Goal: Task Accomplishment & Management: Complete application form

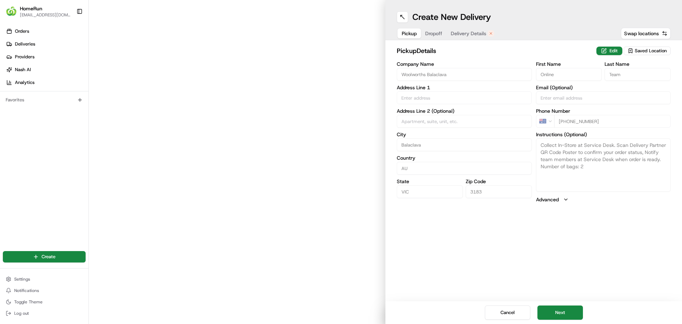
type input "[STREET_ADDRESS]"
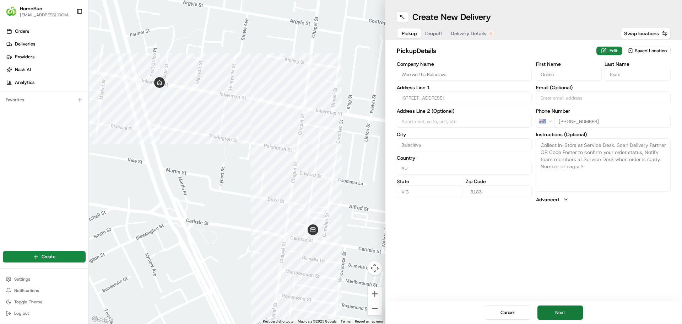
click at [556, 309] on button "Next" at bounding box center [559, 312] width 45 height 14
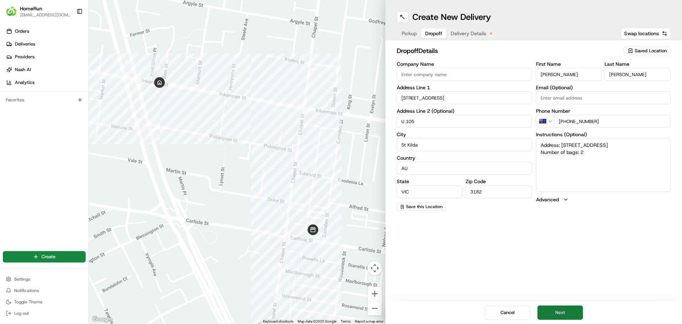
click at [556, 309] on button "Next" at bounding box center [559, 312] width 45 height 14
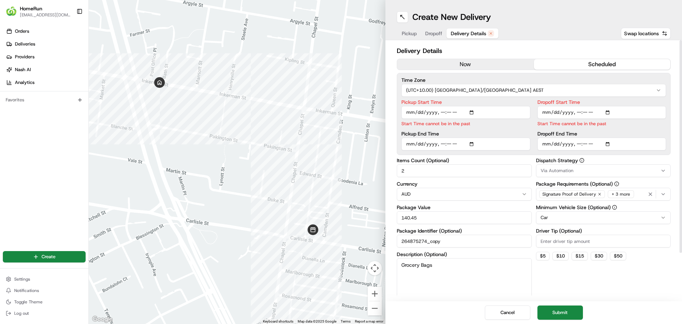
click at [439, 114] on input "Pickup Start Time" at bounding box center [465, 112] width 129 height 13
type input "[DATE]T11:31"
type input "[DATE]T12:00"
type input "[DATE]T13:00"
click at [599, 192] on icon "button" at bounding box center [599, 194] width 4 height 4
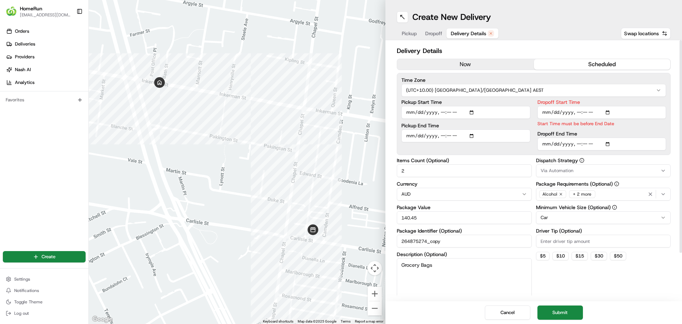
click at [561, 195] on icon "button" at bounding box center [561, 194] width 4 height 4
click at [565, 314] on button "Submit" at bounding box center [559, 312] width 45 height 14
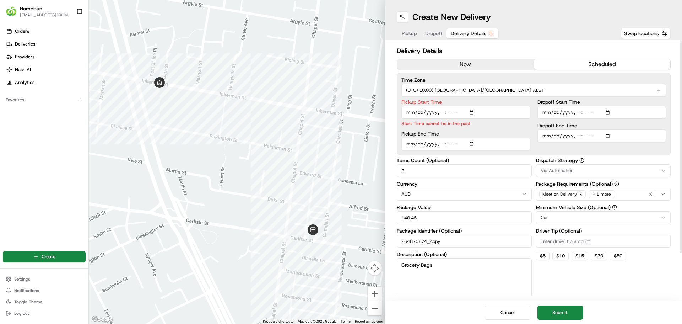
click at [449, 113] on input "Pickup Start Time" at bounding box center [465, 112] width 129 height 13
type input "[DATE]T11:32"
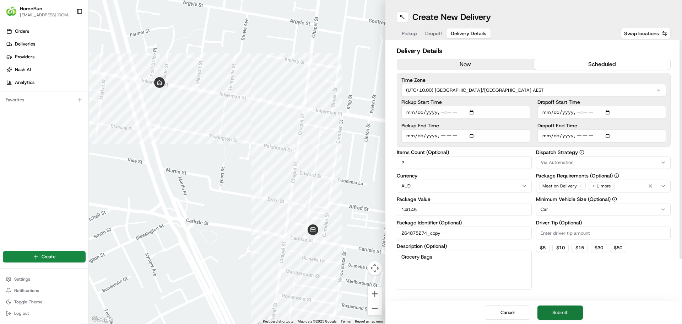
click at [556, 310] on button "Submit" at bounding box center [559, 312] width 45 height 14
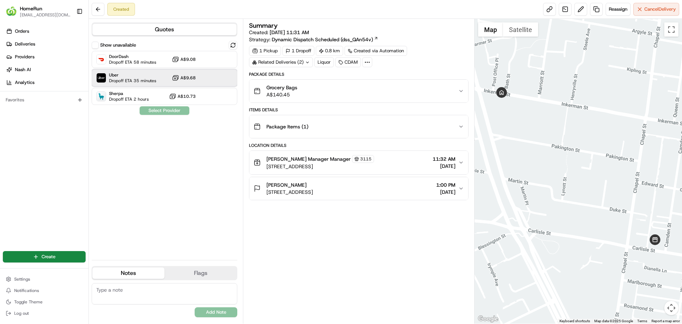
click at [125, 75] on span "Uber" at bounding box center [132, 75] width 47 height 6
click at [159, 110] on button "Assign Provider" at bounding box center [164, 110] width 50 height 9
